Goal: Check status: Check status

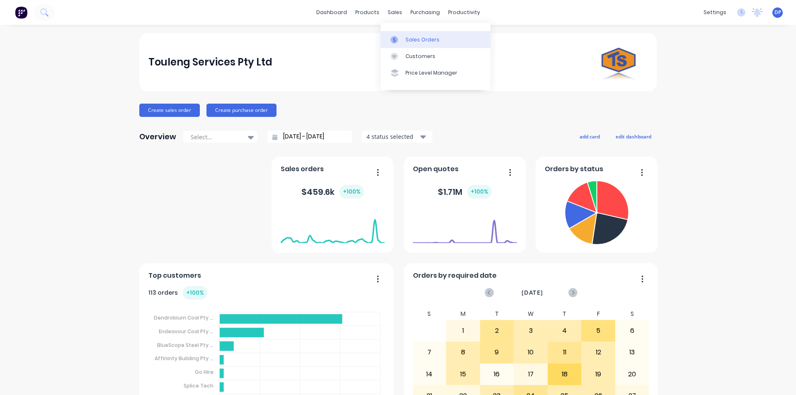
click at [418, 44] on link "Sales Orders" at bounding box center [435, 39] width 110 height 17
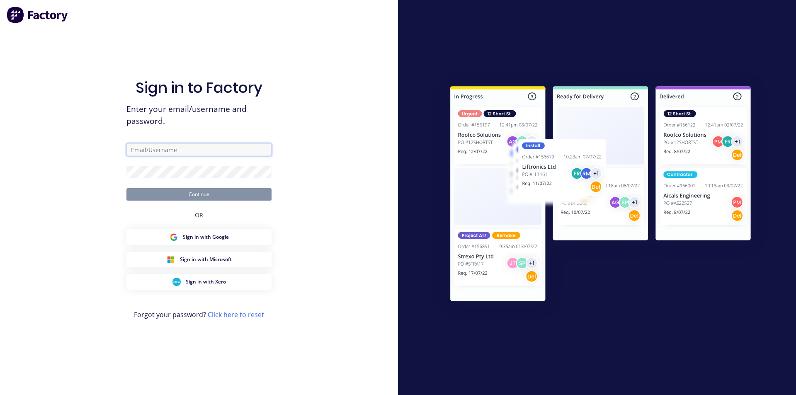
type input "[EMAIL_ADDRESS][DOMAIN_NAME]"
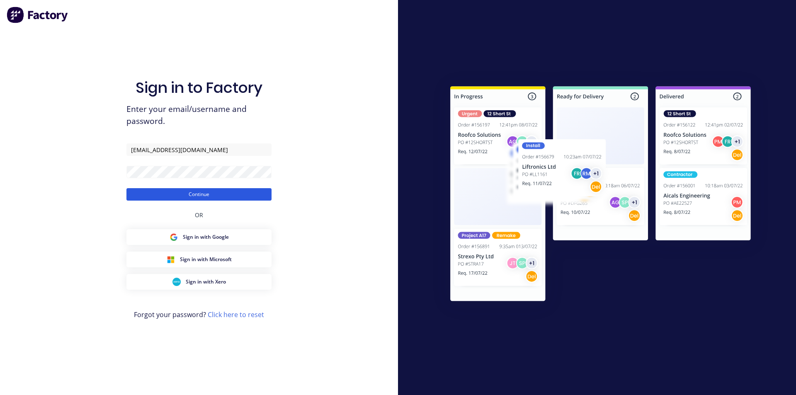
click at [193, 195] on button "Continue" at bounding box center [198, 194] width 145 height 12
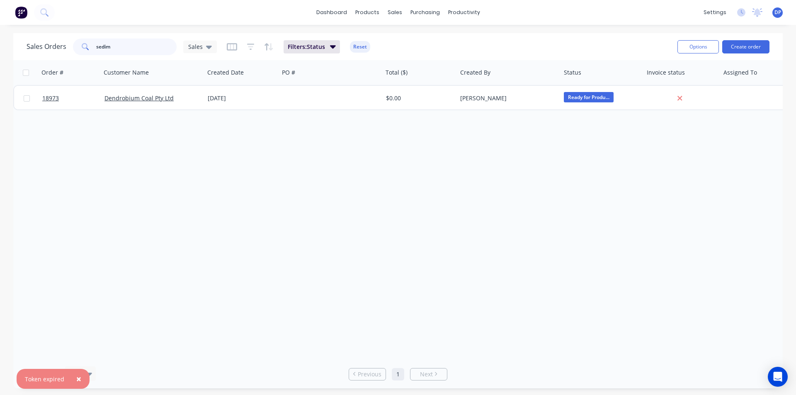
drag, startPoint x: 135, startPoint y: 51, endPoint x: 51, endPoint y: 50, distance: 84.9
click at [51, 50] on div "Sales Orders sedim Sales" at bounding box center [122, 47] width 190 height 17
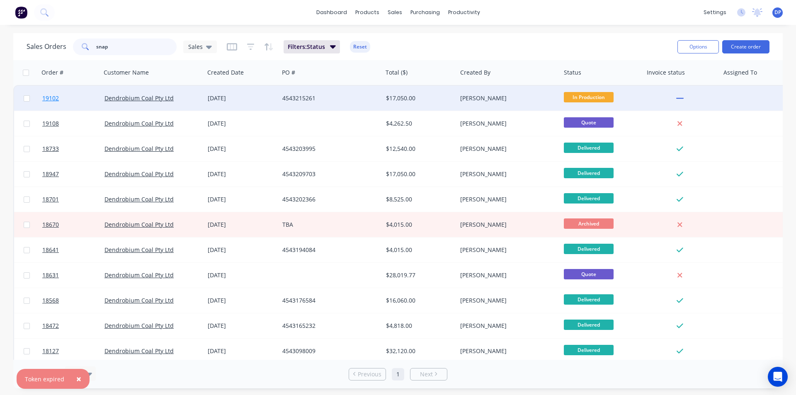
type input "snap"
click at [53, 101] on span "19102" at bounding box center [50, 98] width 17 height 8
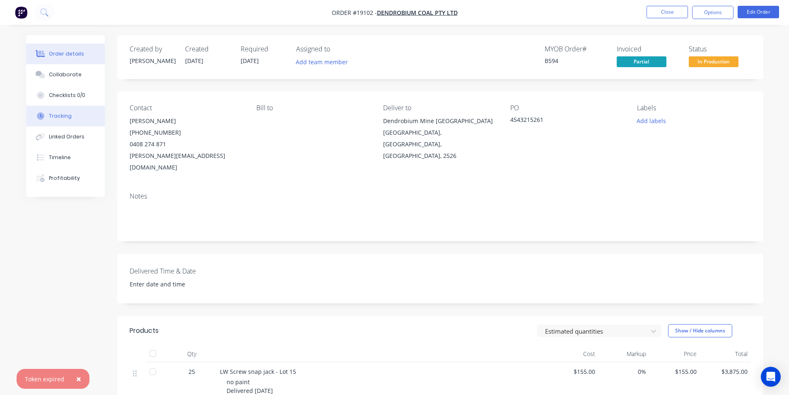
click at [62, 120] on button "Tracking" at bounding box center [65, 116] width 79 height 21
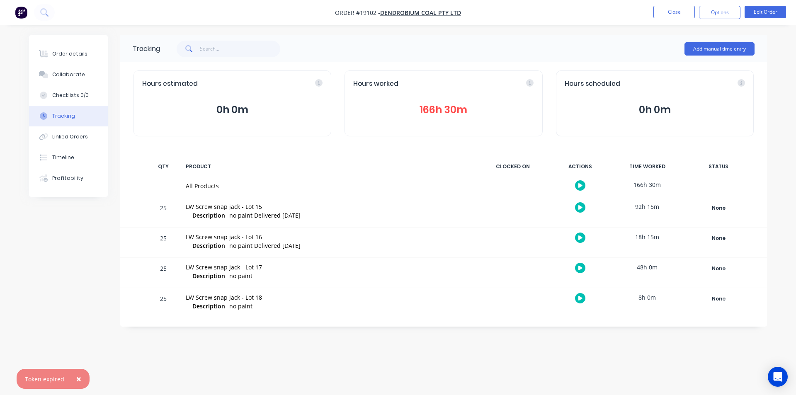
click at [442, 118] on div "Hours worked 166h 30m" at bounding box center [443, 103] width 198 height 66
click at [436, 113] on button "166h 30m" at bounding box center [443, 110] width 180 height 16
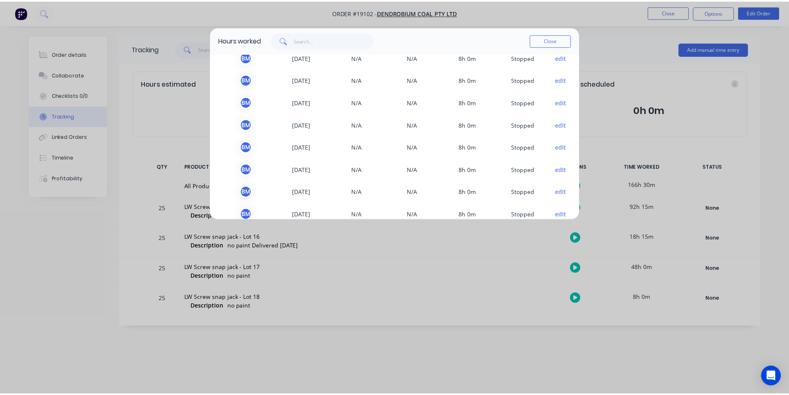
scroll to position [10, 0]
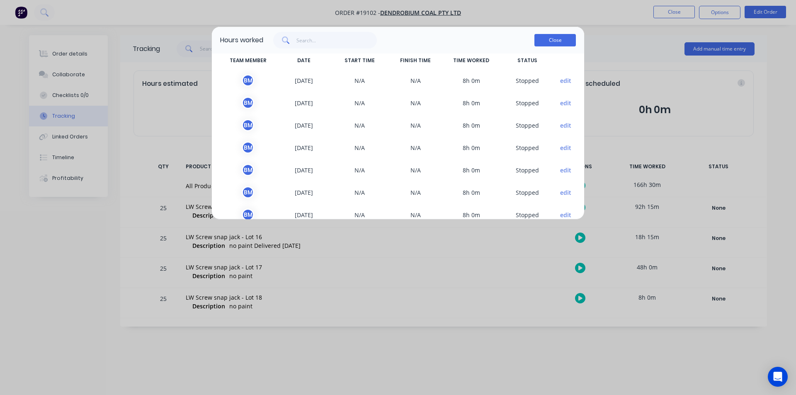
click at [571, 36] on button "Close" at bounding box center [554, 40] width 41 height 12
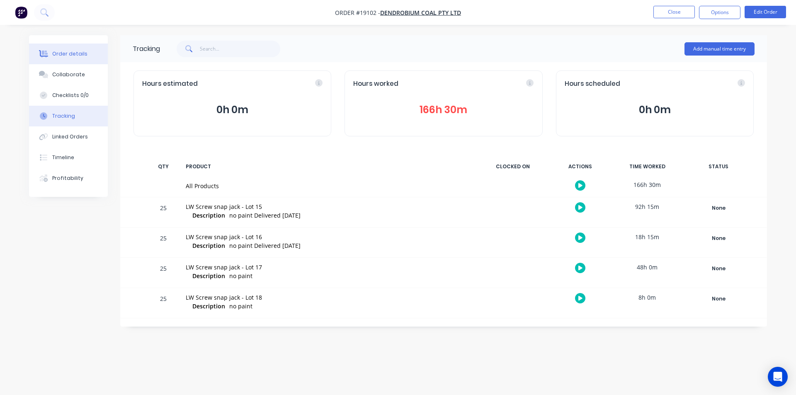
click at [62, 55] on div "Order details" at bounding box center [69, 53] width 35 height 7
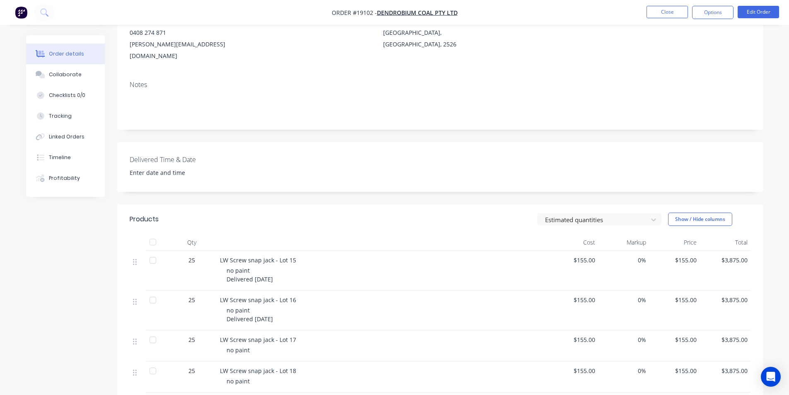
scroll to position [166, 0]
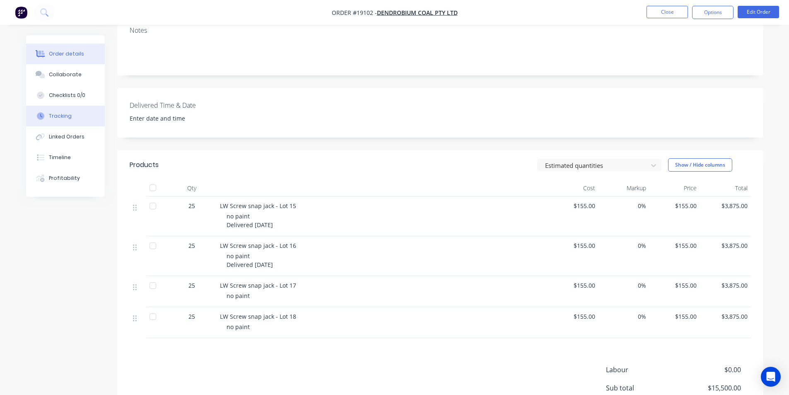
click at [66, 115] on div "Tracking" at bounding box center [60, 115] width 23 height 7
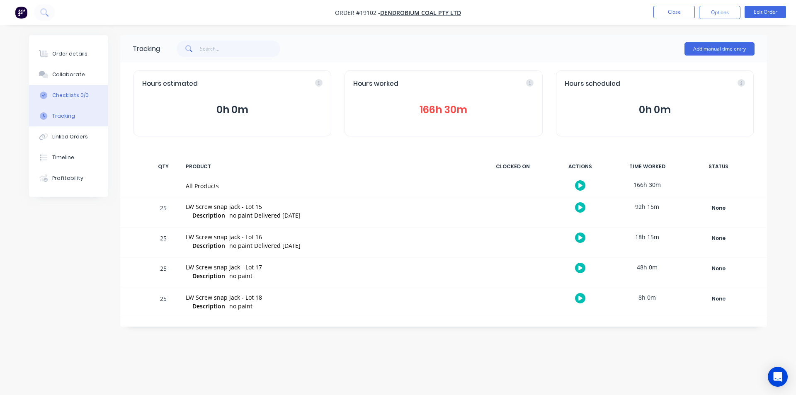
click at [63, 93] on div "Checklists 0/0" at bounding box center [70, 95] width 36 height 7
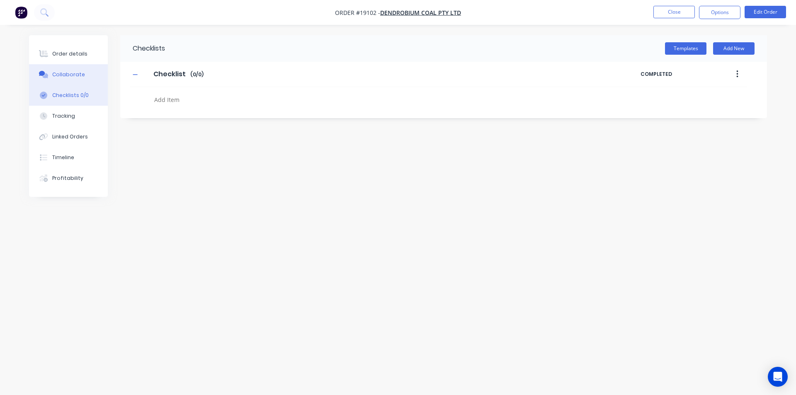
click at [72, 80] on button "Collaborate" at bounding box center [68, 74] width 79 height 21
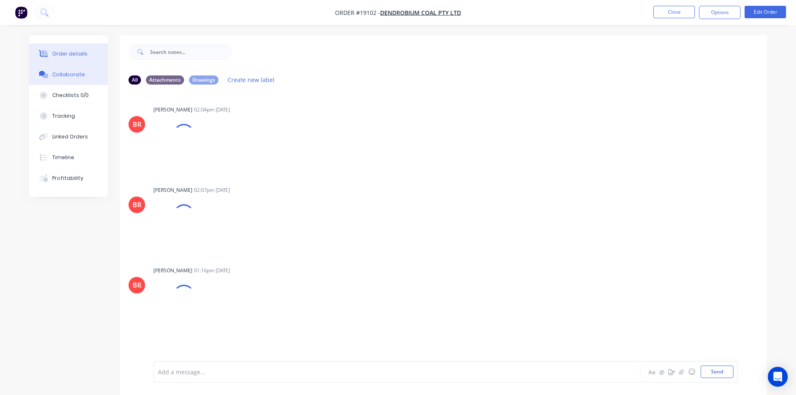
click at [72, 56] on div "Order details" at bounding box center [69, 53] width 35 height 7
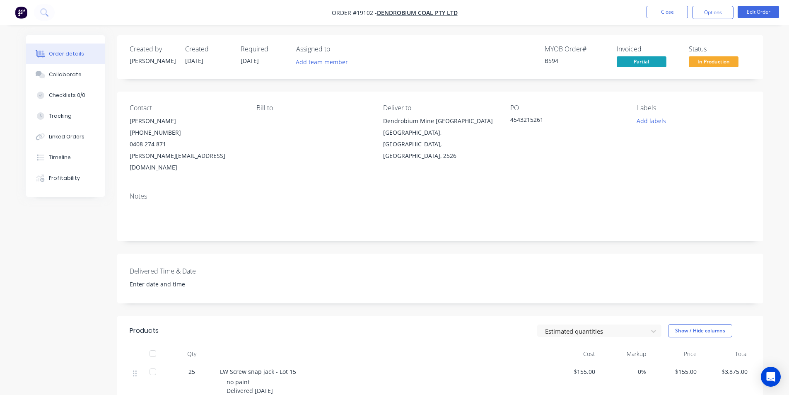
click at [23, 13] on img "button" at bounding box center [21, 12] width 12 height 12
